Goal: Information Seeking & Learning: Learn about a topic

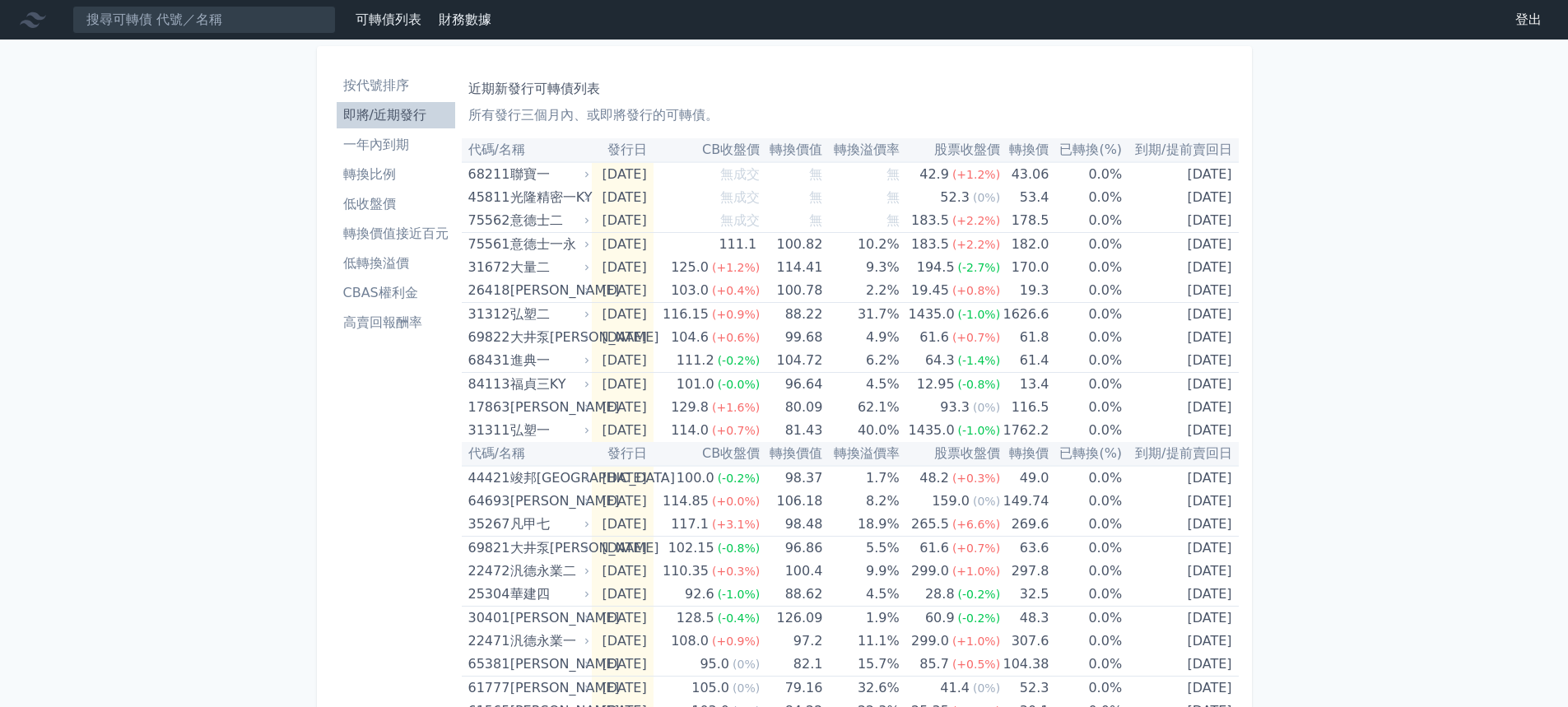
click at [380, 143] on li "一年內到期" at bounding box center [396, 144] width 119 height 19
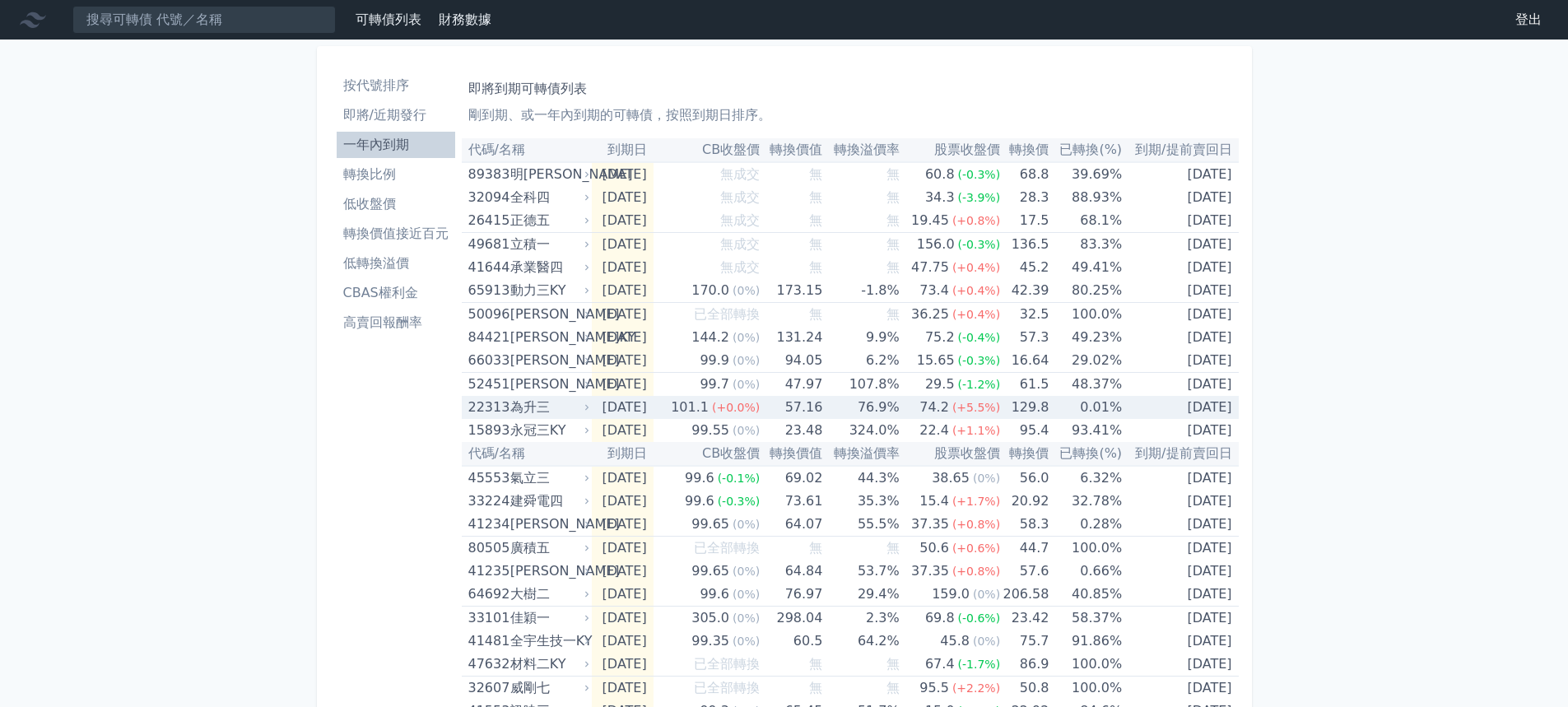
click at [986, 408] on span "(+5.5%)" at bounding box center [976, 408] width 47 height 14
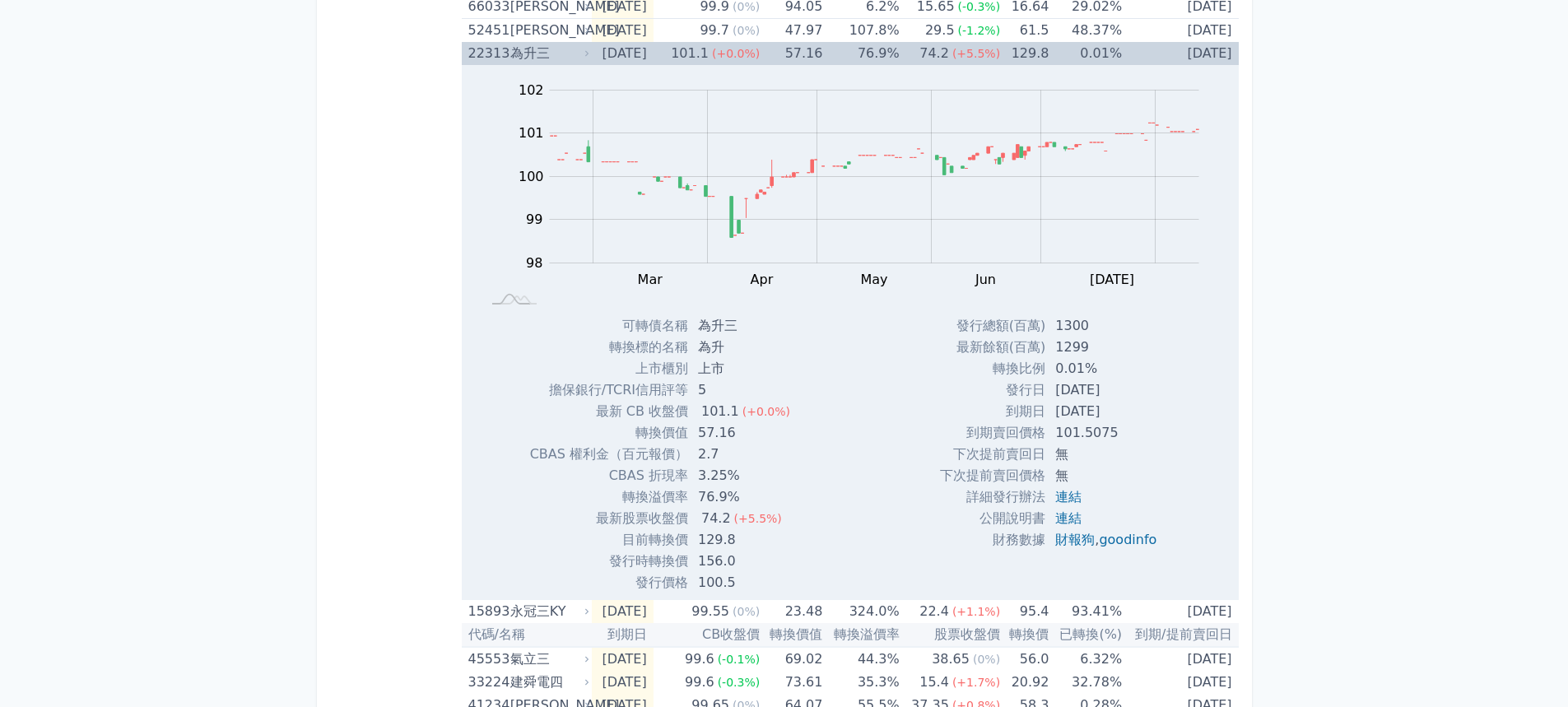
scroll to position [164, 0]
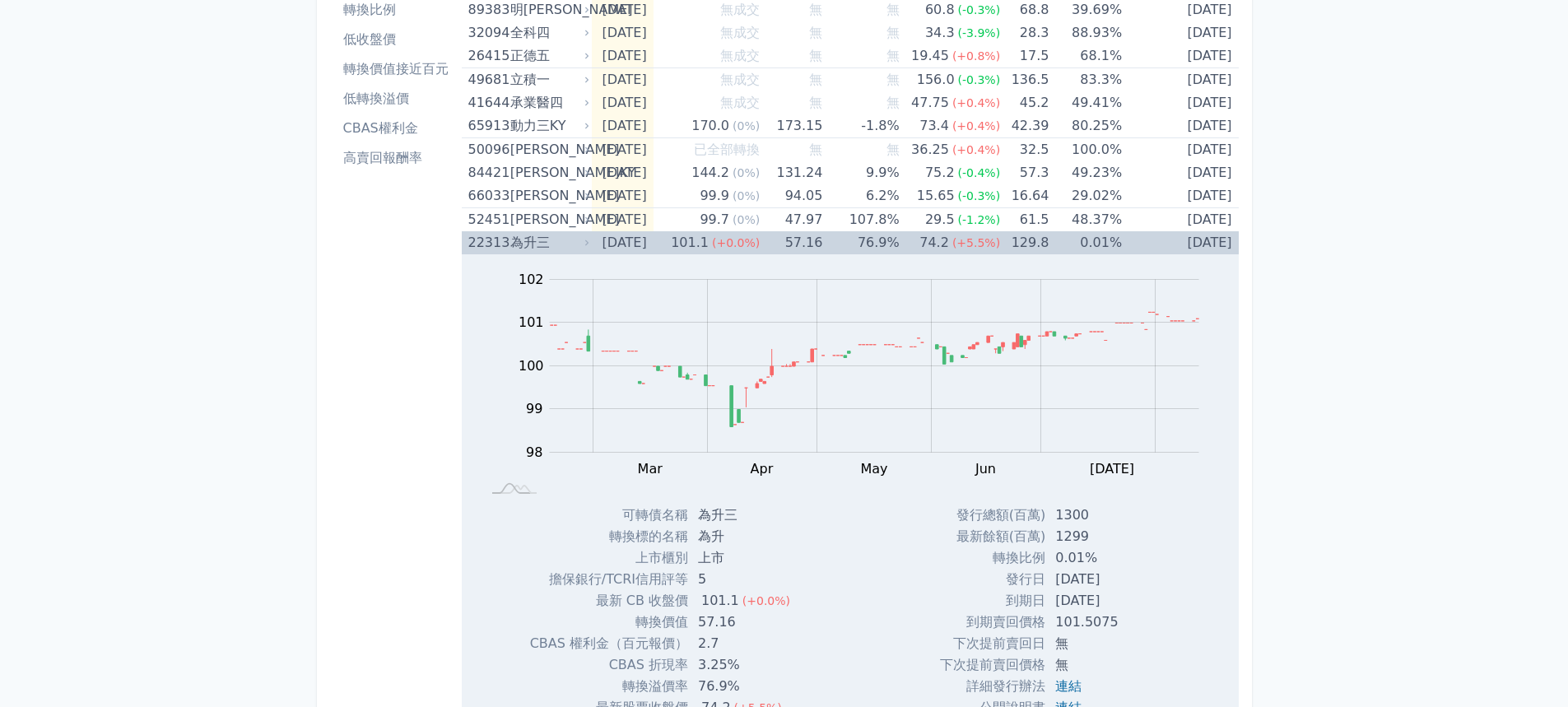
click at [760, 242] on span "(+0.0%)" at bounding box center [736, 243] width 47 height 14
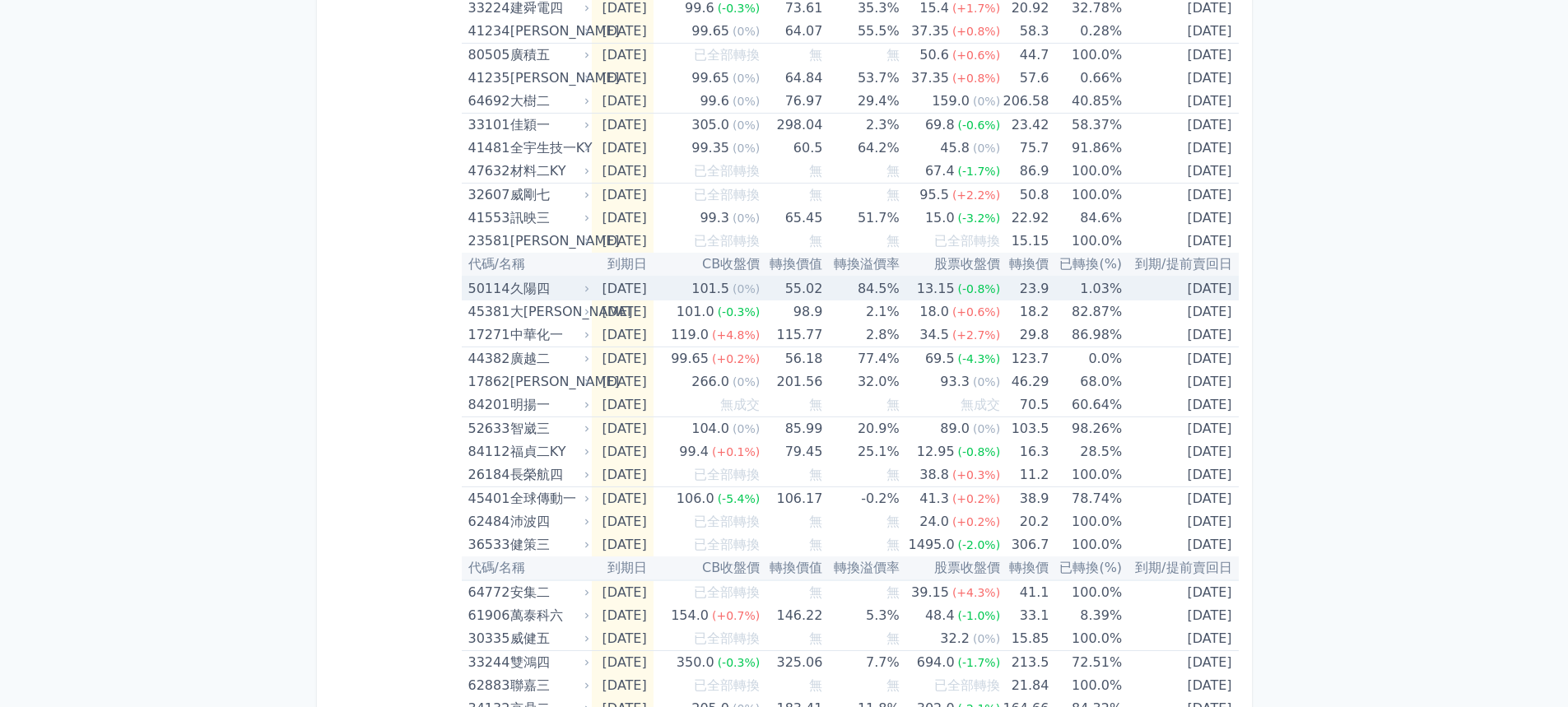
scroll to position [494, 0]
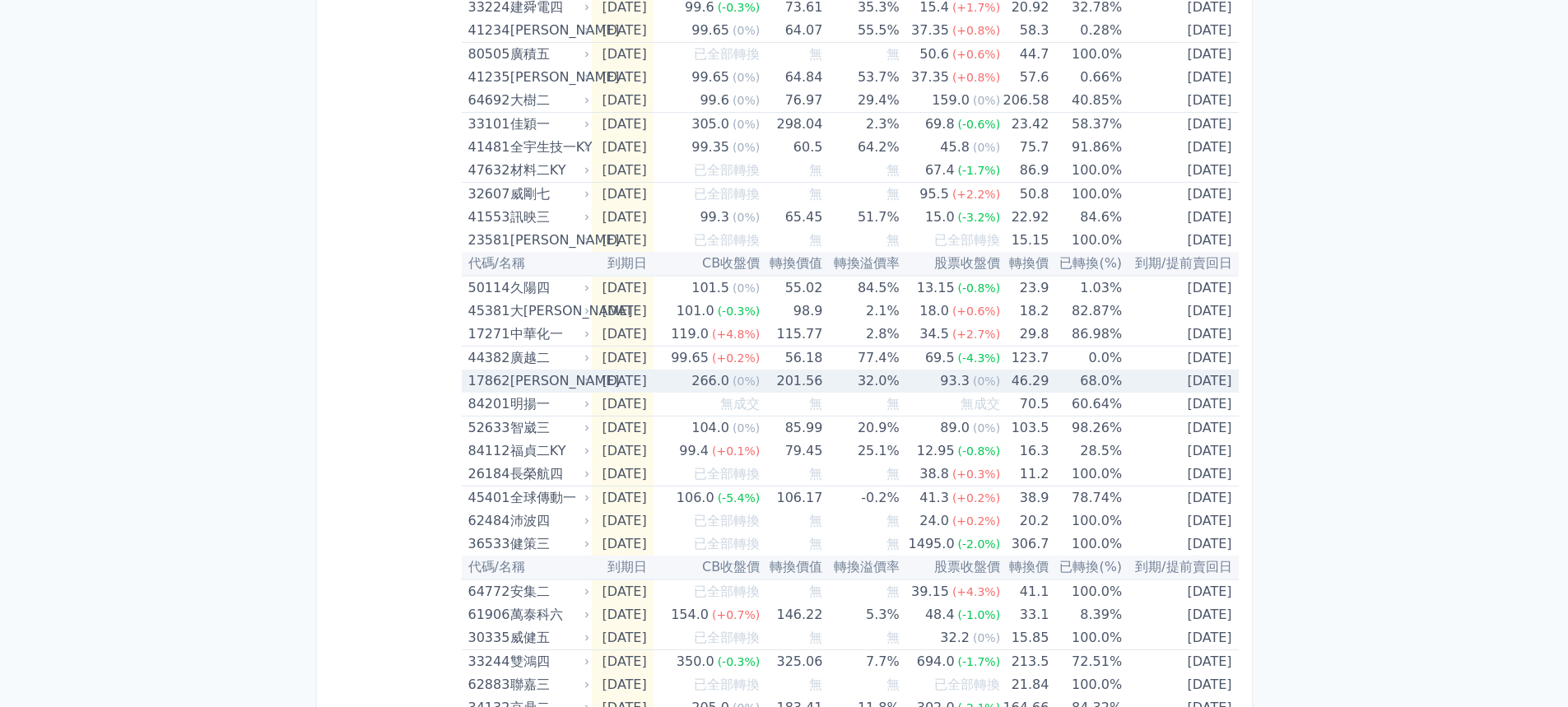
click at [950, 381] on div "93.3" at bounding box center [955, 381] width 36 height 23
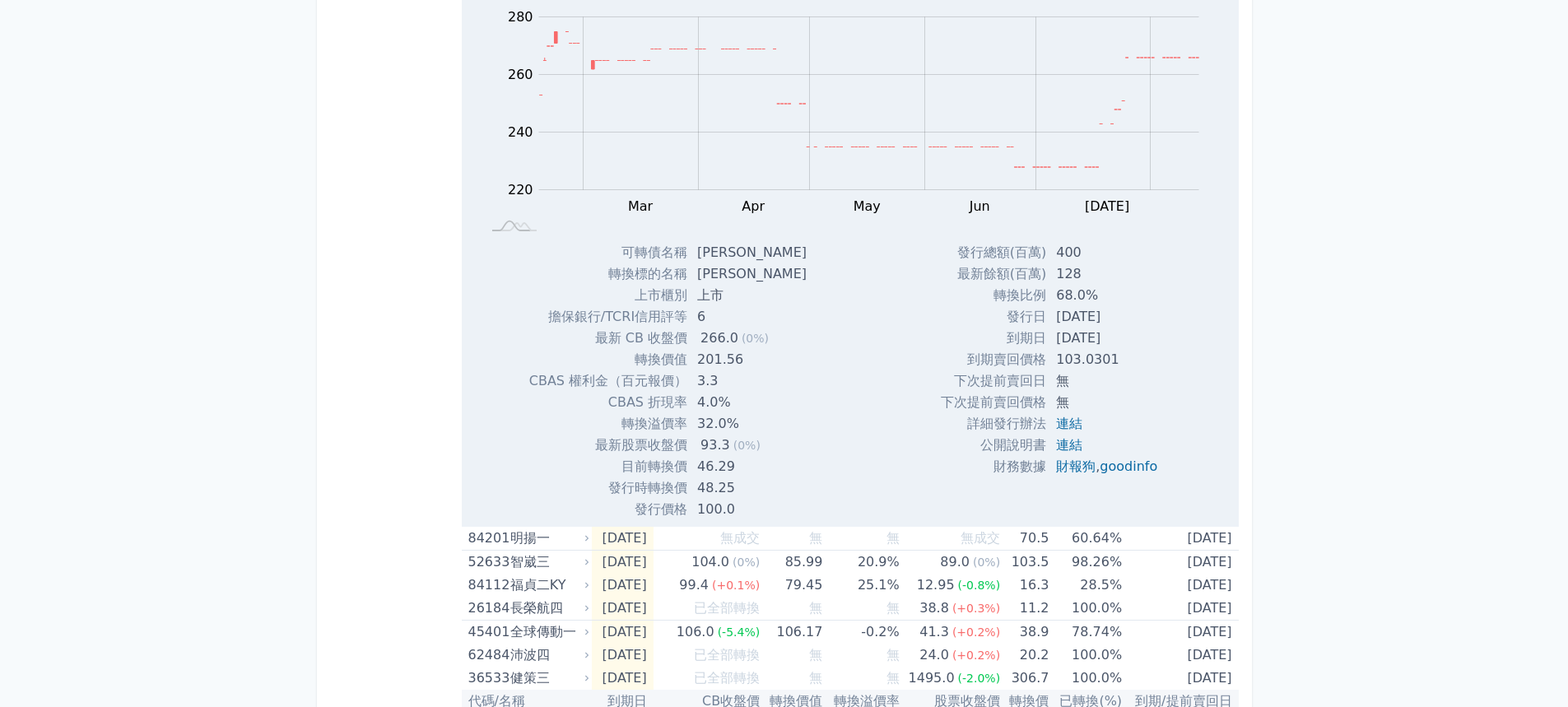
scroll to position [905, 0]
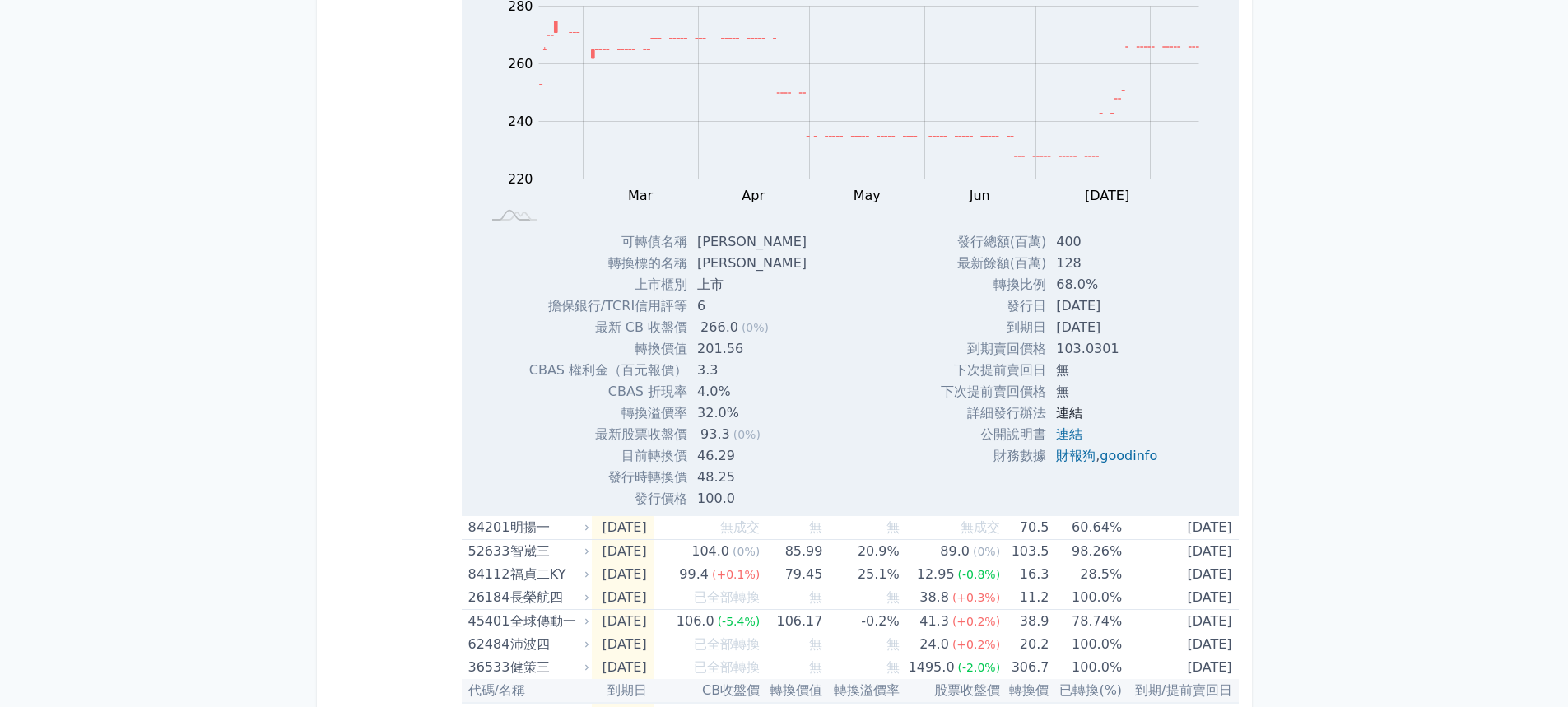
click at [1068, 411] on link "連結" at bounding box center [1069, 413] width 26 height 15
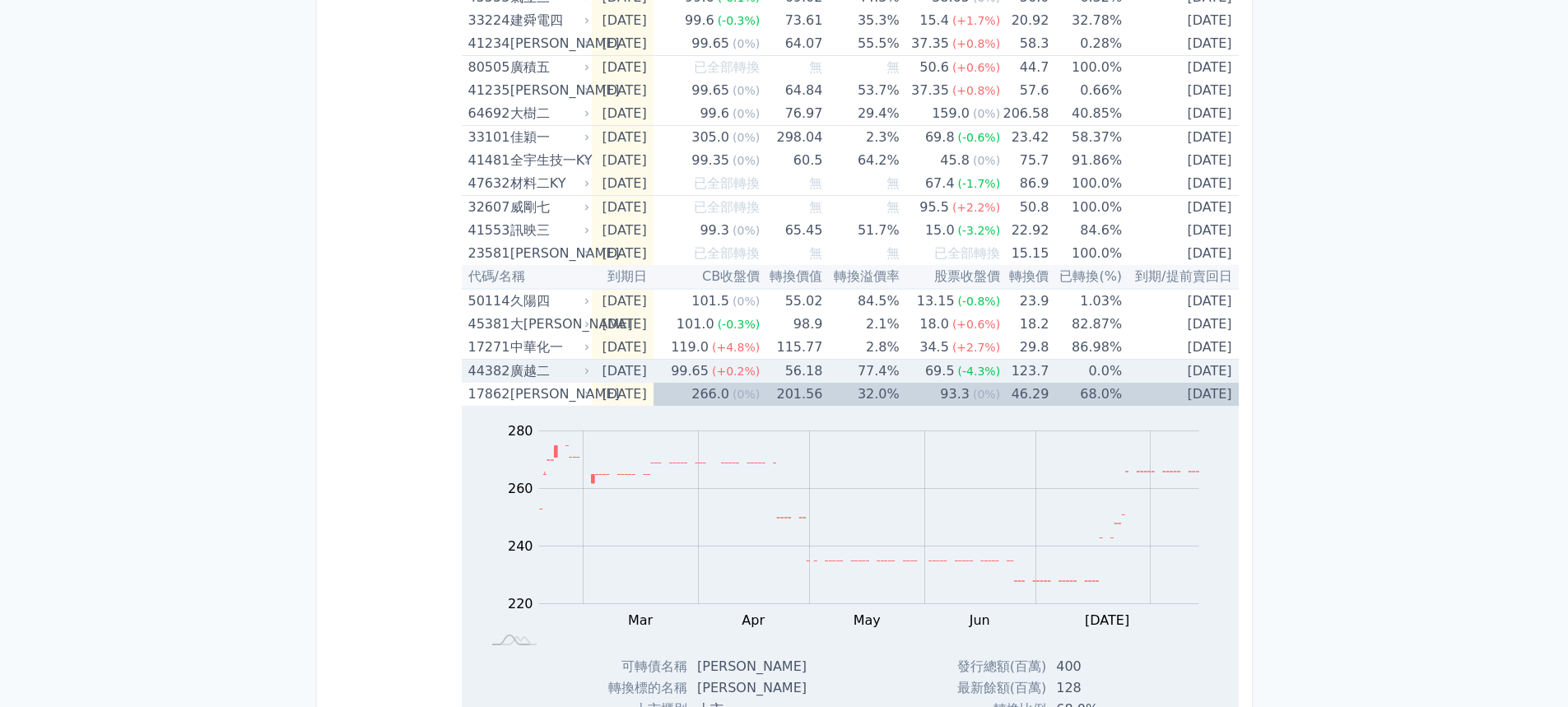
scroll to position [494, 0]
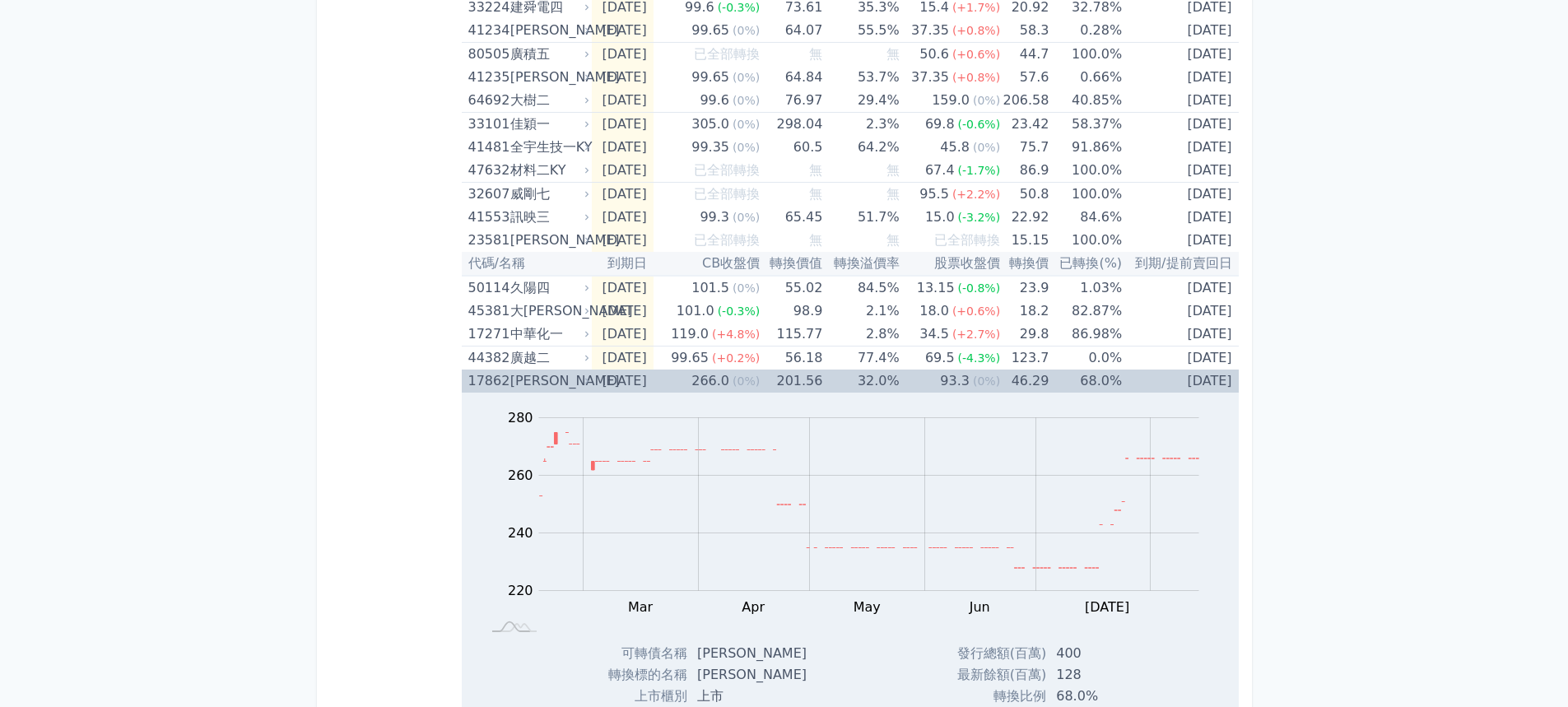
click at [1150, 383] on td "[DATE]" at bounding box center [1180, 381] width 116 height 23
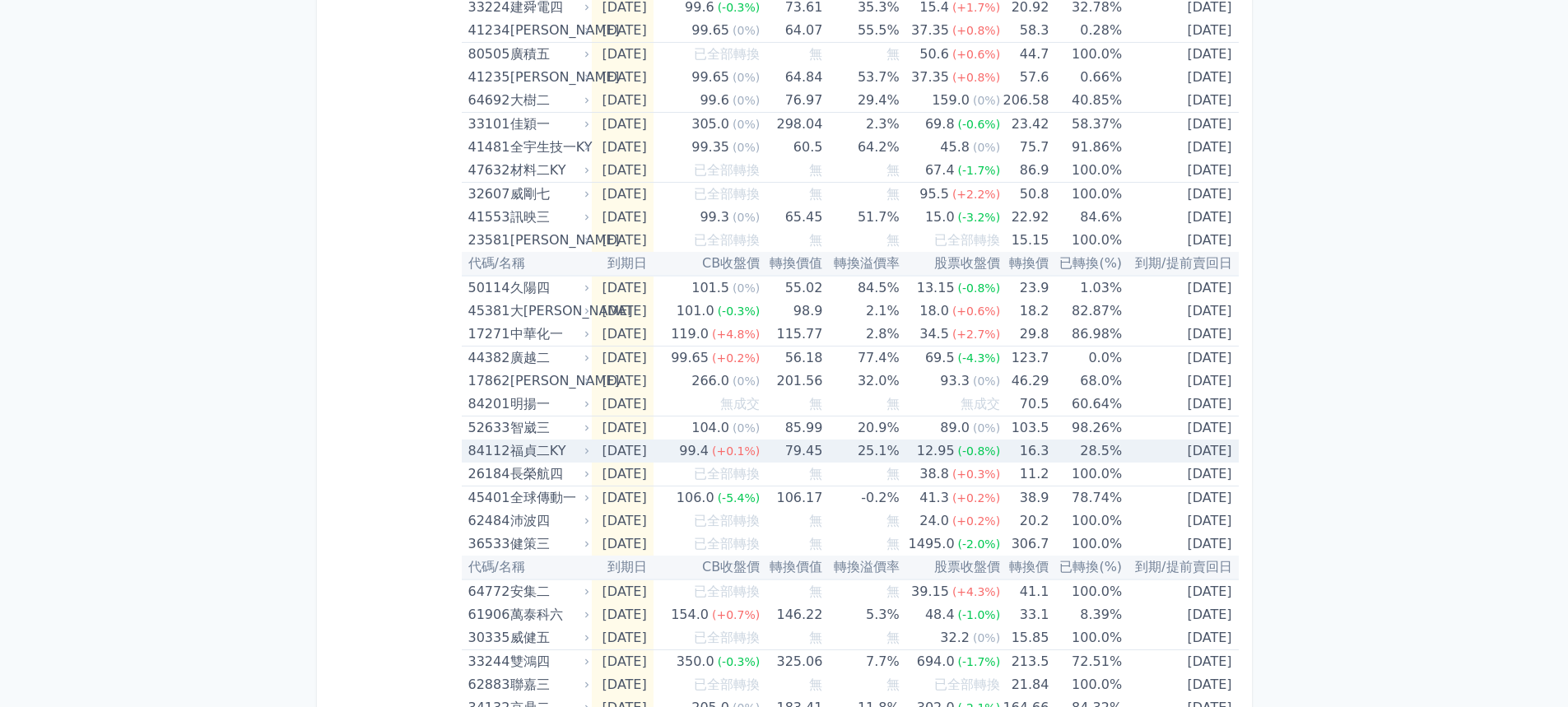
click at [1081, 448] on td "28.5%" at bounding box center [1085, 450] width 73 height 23
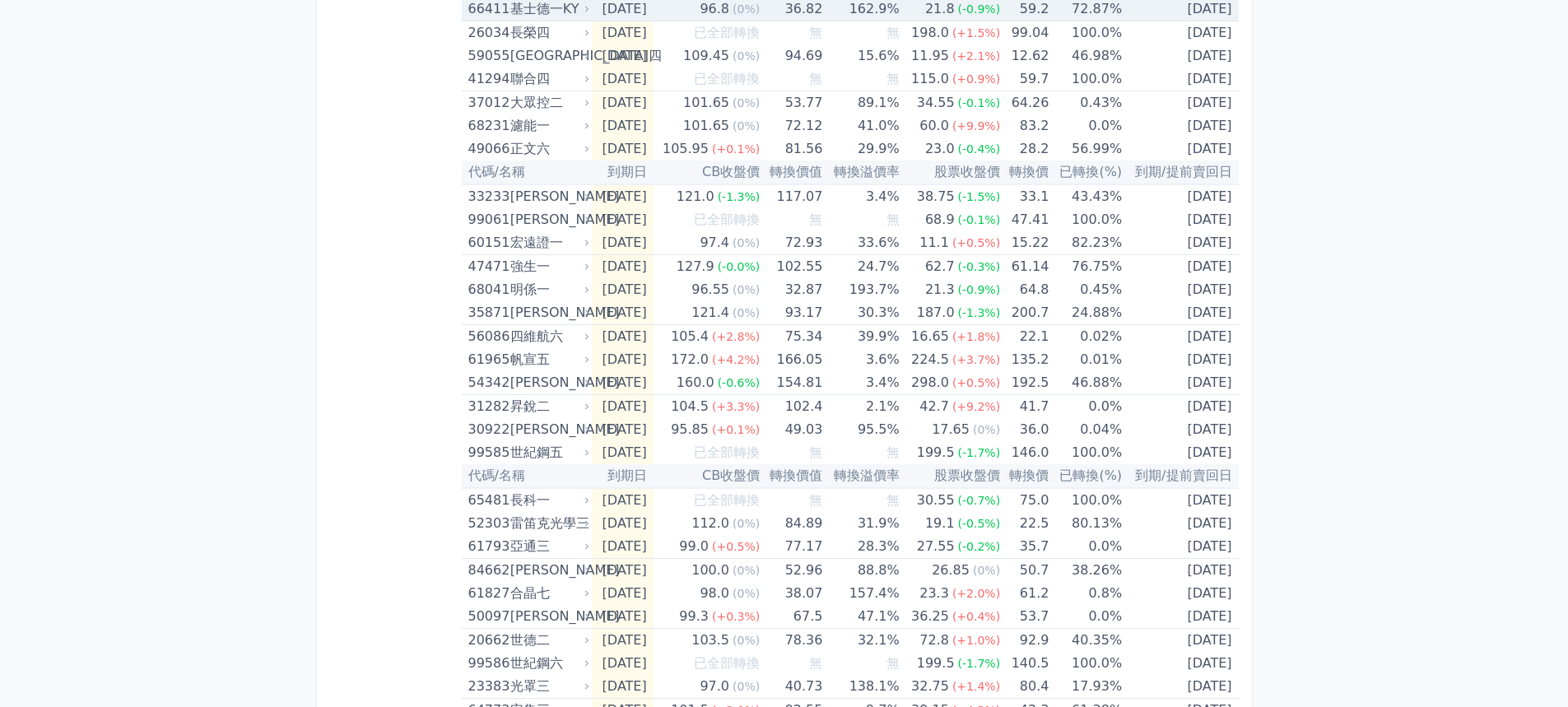
scroll to position [2774, 0]
